Goal: Check status: Check status

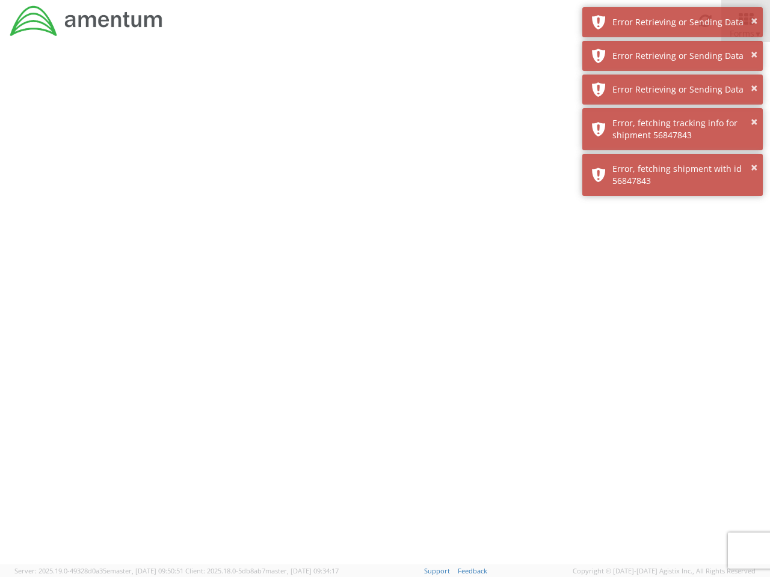
click at [385, 310] on div at bounding box center [385, 303] width 770 height 523
click at [673, 22] on div "Error Retrieving or Sending Data" at bounding box center [682, 22] width 141 height 12
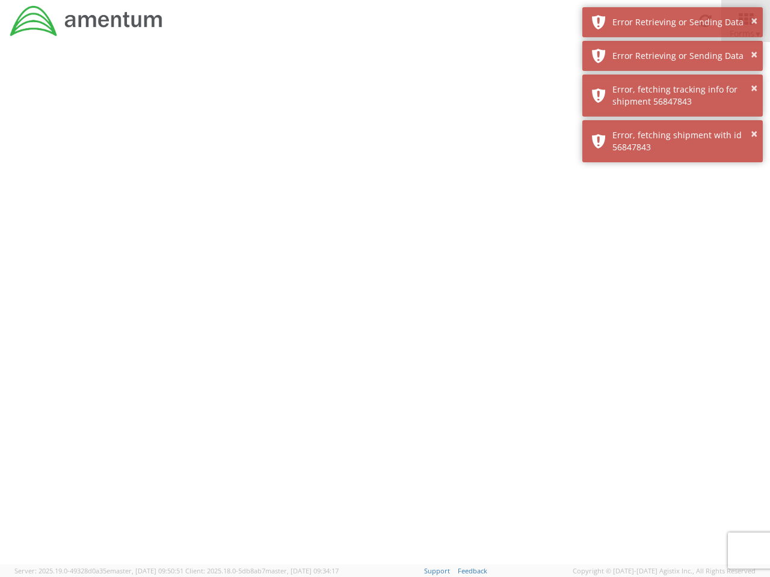
click at [673, 56] on div "Error Retrieving or Sending Data" at bounding box center [682, 56] width 141 height 12
click at [673, 120] on div "× Error, fetching shipment with id 56847843" at bounding box center [672, 141] width 180 height 42
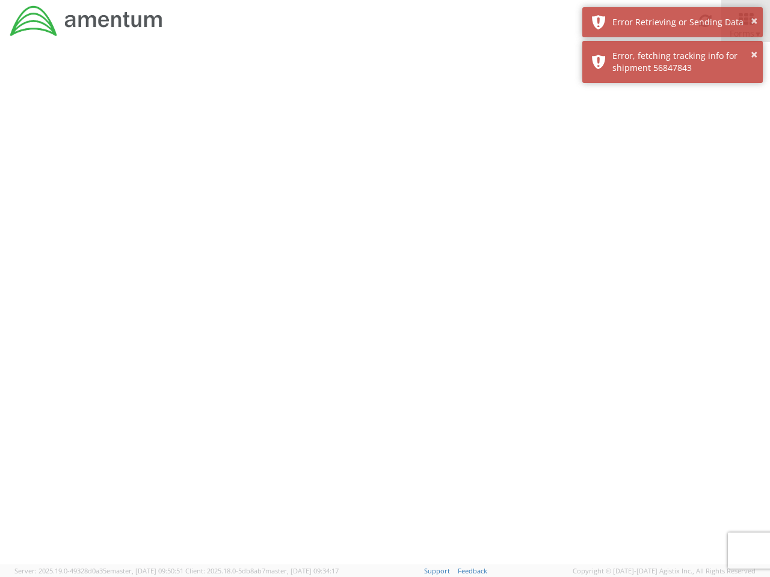
click at [673, 129] on div at bounding box center [385, 303] width 770 height 523
click at [673, 175] on div at bounding box center [385, 303] width 770 height 523
